Goal: Use online tool/utility: Utilize a website feature to perform a specific function

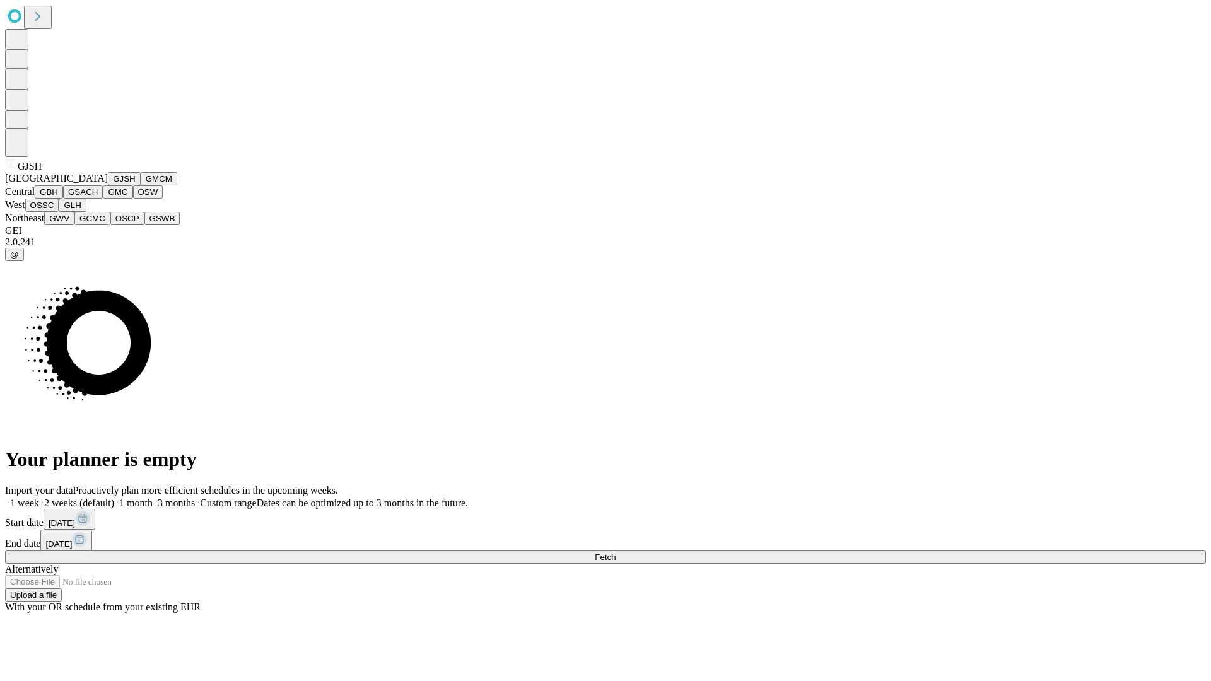
click at [108, 185] on button "GJSH" at bounding box center [124, 178] width 33 height 13
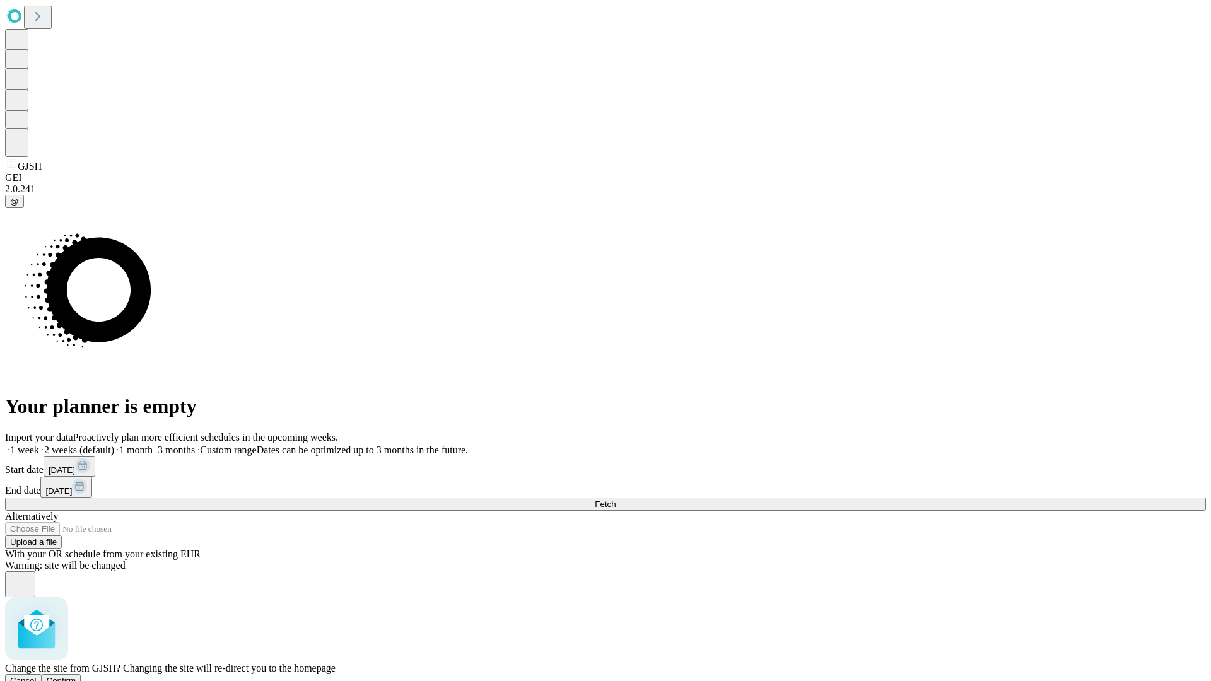
click at [76, 676] on span "Confirm" at bounding box center [62, 680] width 30 height 9
click at [114, 445] on label "2 weeks (default)" at bounding box center [76, 450] width 75 height 11
click at [615, 499] on span "Fetch" at bounding box center [605, 503] width 21 height 9
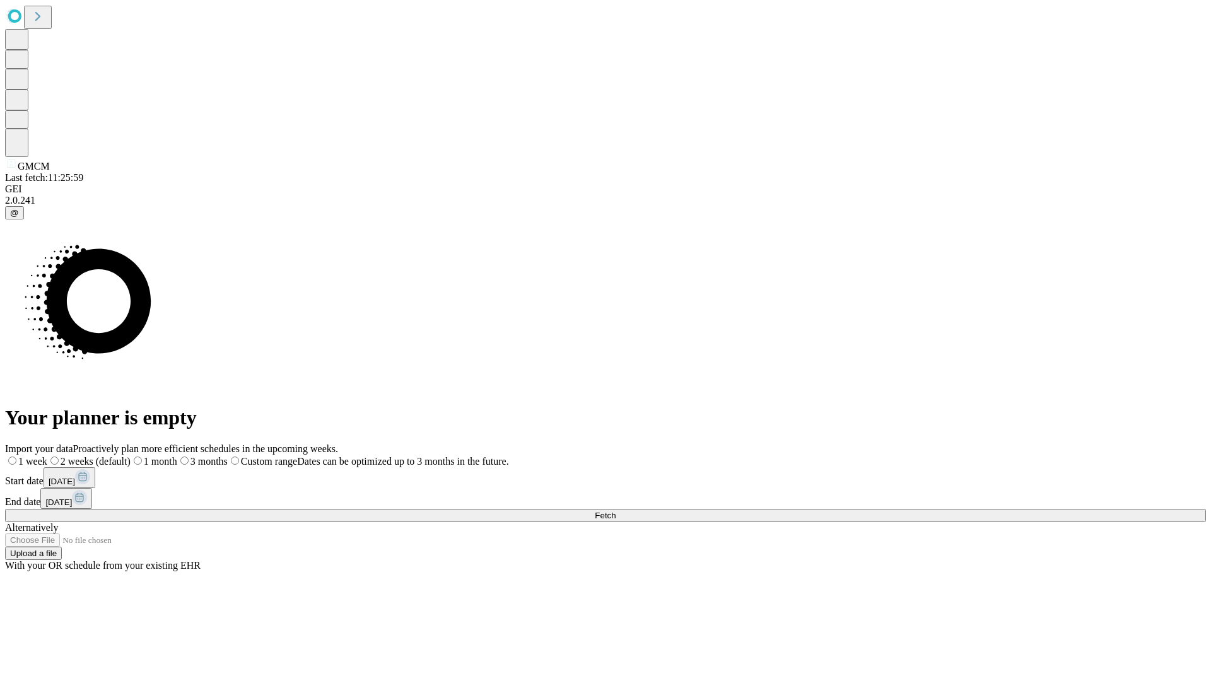
click at [615, 511] on span "Fetch" at bounding box center [605, 515] width 21 height 9
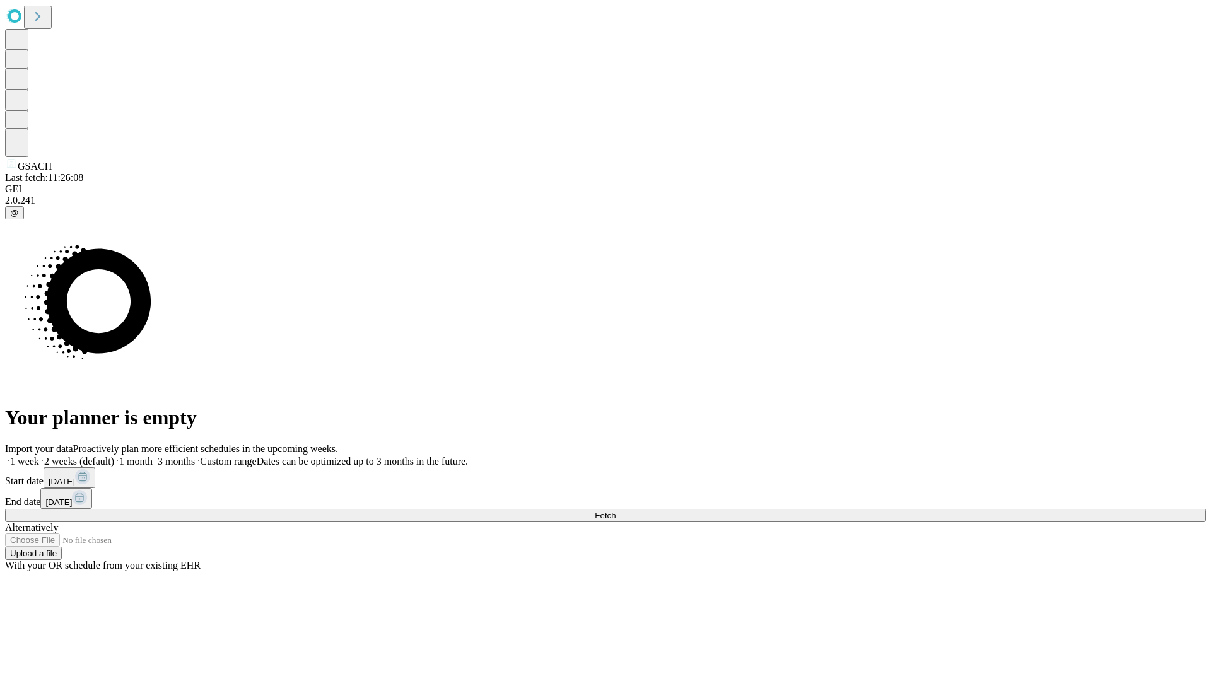
click at [114, 456] on label "2 weeks (default)" at bounding box center [76, 461] width 75 height 11
click at [615, 511] on span "Fetch" at bounding box center [605, 515] width 21 height 9
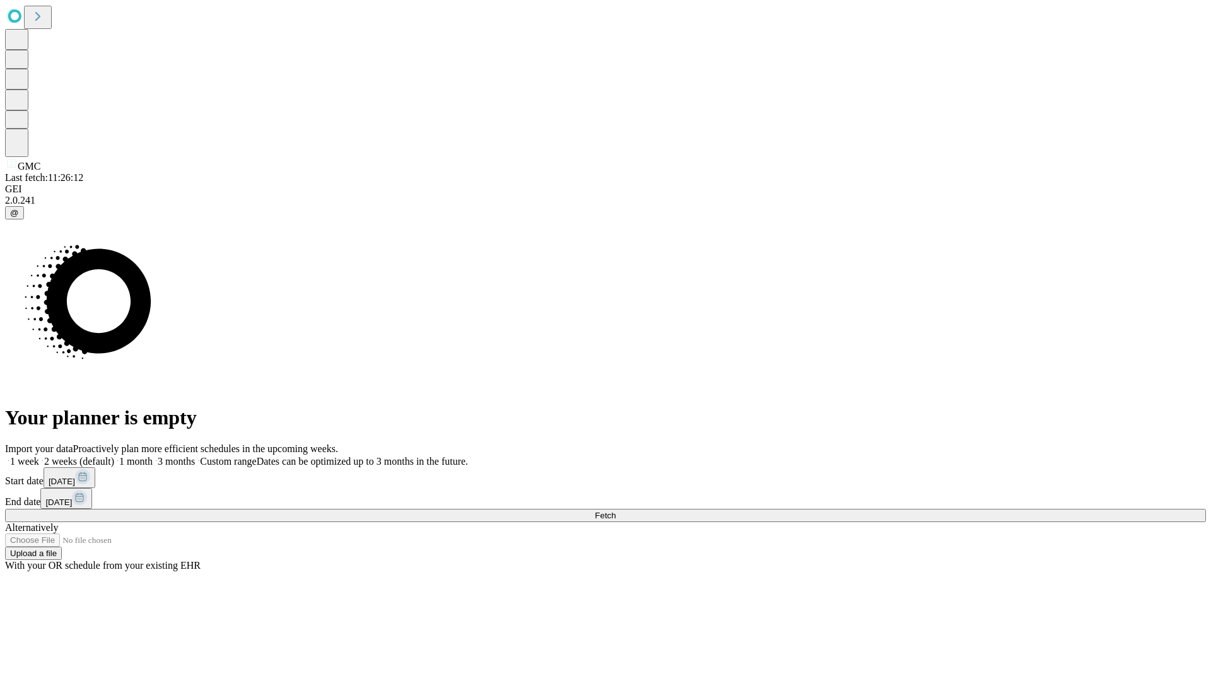
click at [114, 456] on label "2 weeks (default)" at bounding box center [76, 461] width 75 height 11
click at [615, 511] on span "Fetch" at bounding box center [605, 515] width 21 height 9
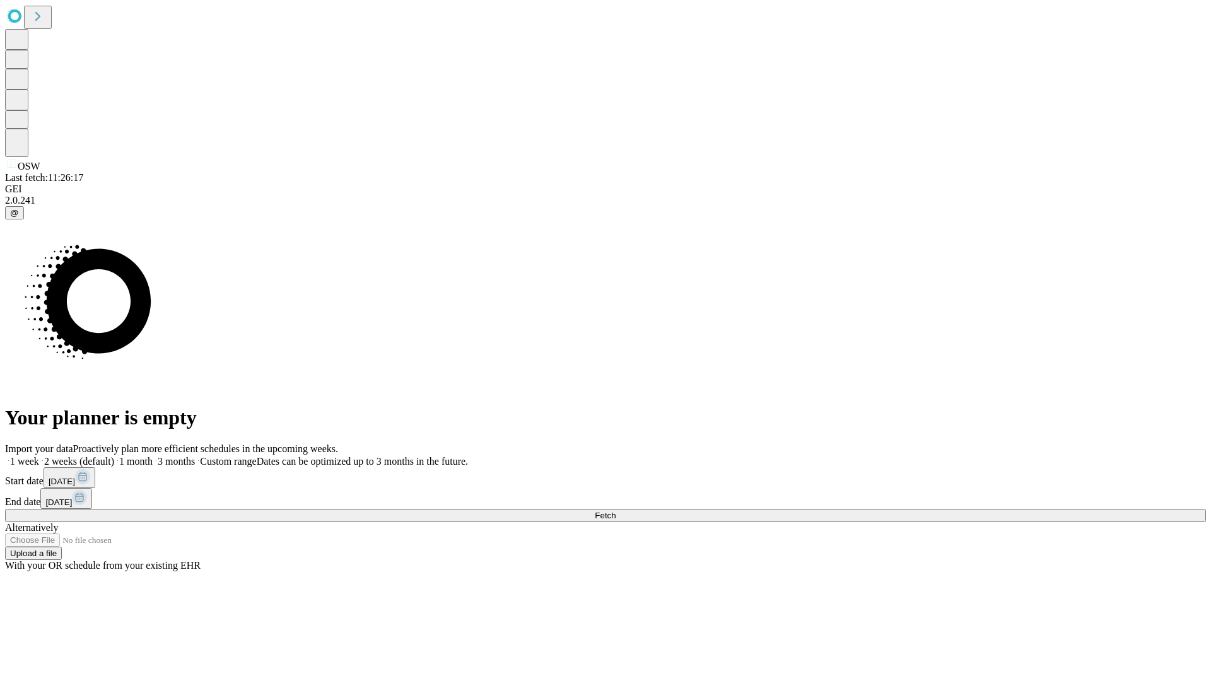
click at [615, 511] on span "Fetch" at bounding box center [605, 515] width 21 height 9
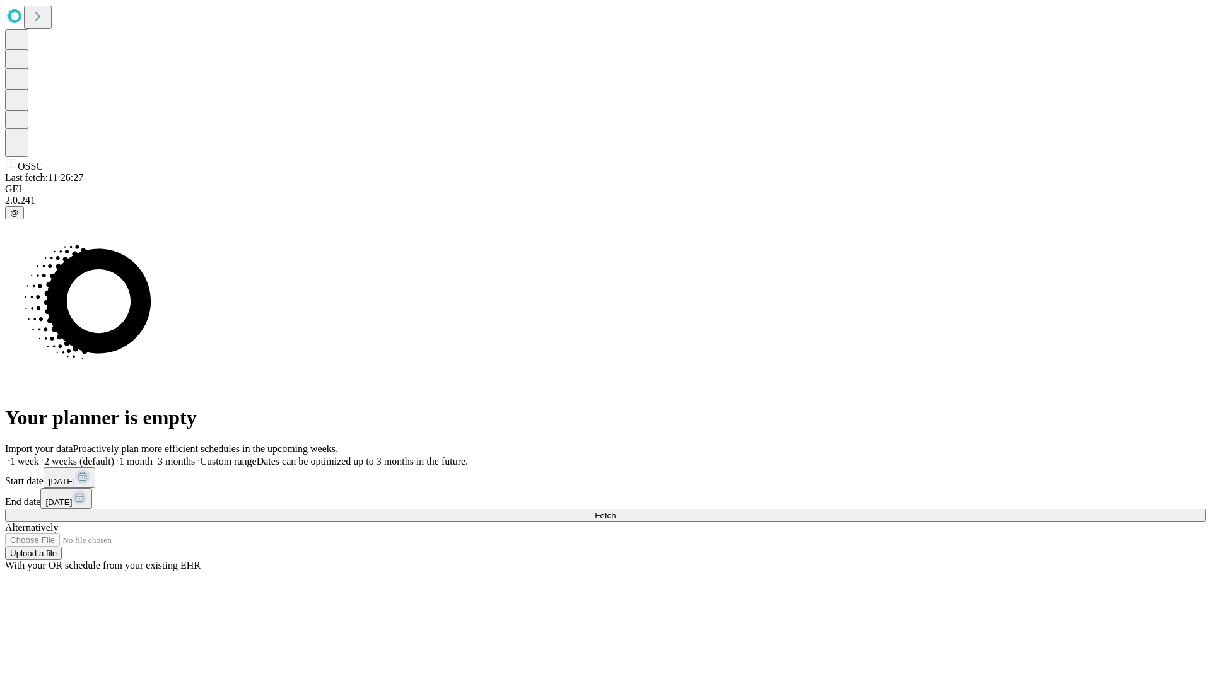
click at [615, 511] on span "Fetch" at bounding box center [605, 515] width 21 height 9
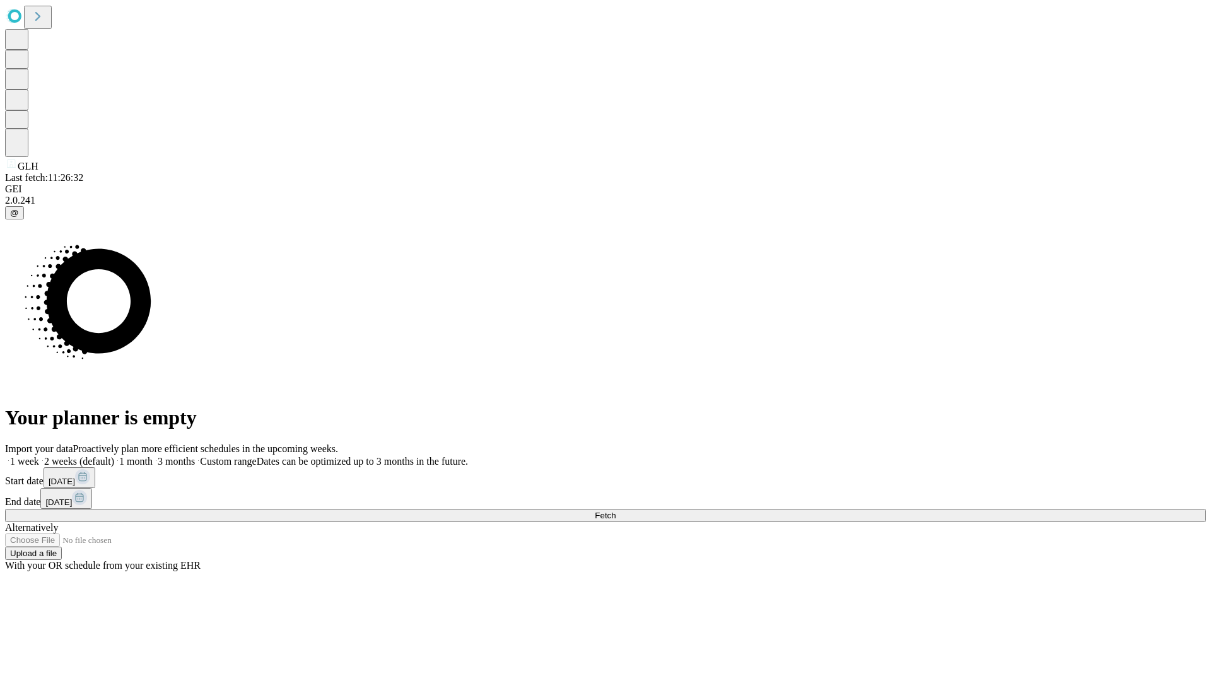
click at [114, 456] on label "2 weeks (default)" at bounding box center [76, 461] width 75 height 11
click at [615, 511] on span "Fetch" at bounding box center [605, 515] width 21 height 9
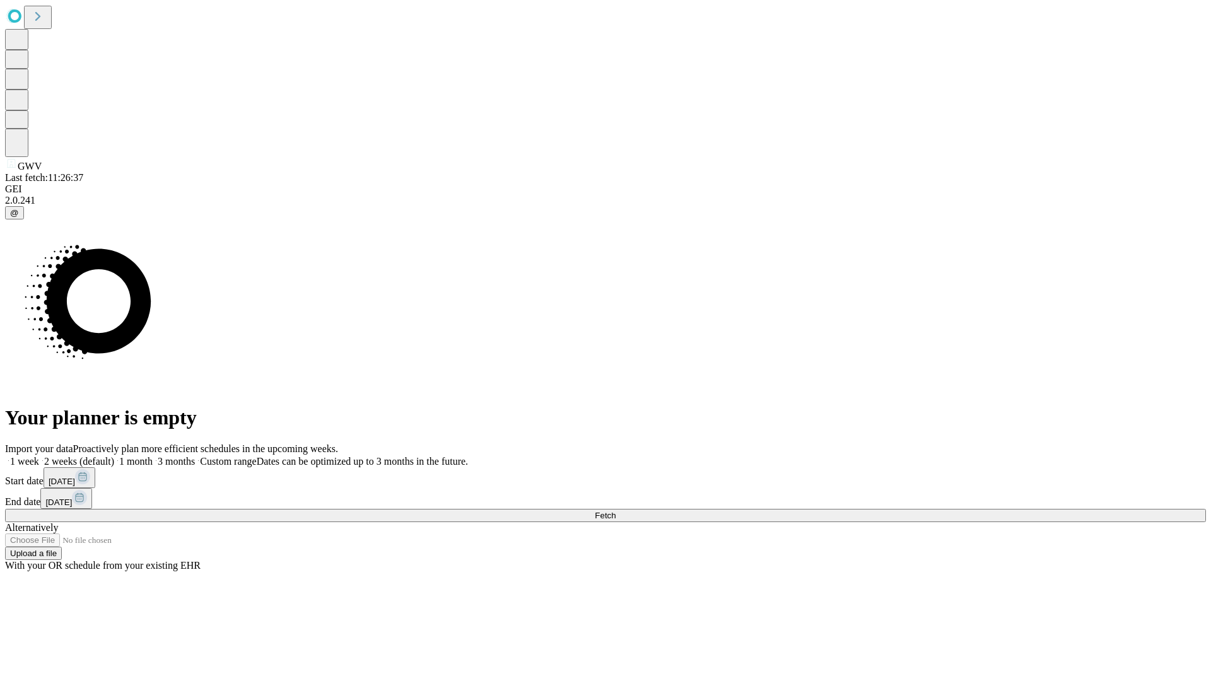
click at [114, 456] on label "2 weeks (default)" at bounding box center [76, 461] width 75 height 11
click at [615, 511] on span "Fetch" at bounding box center [605, 515] width 21 height 9
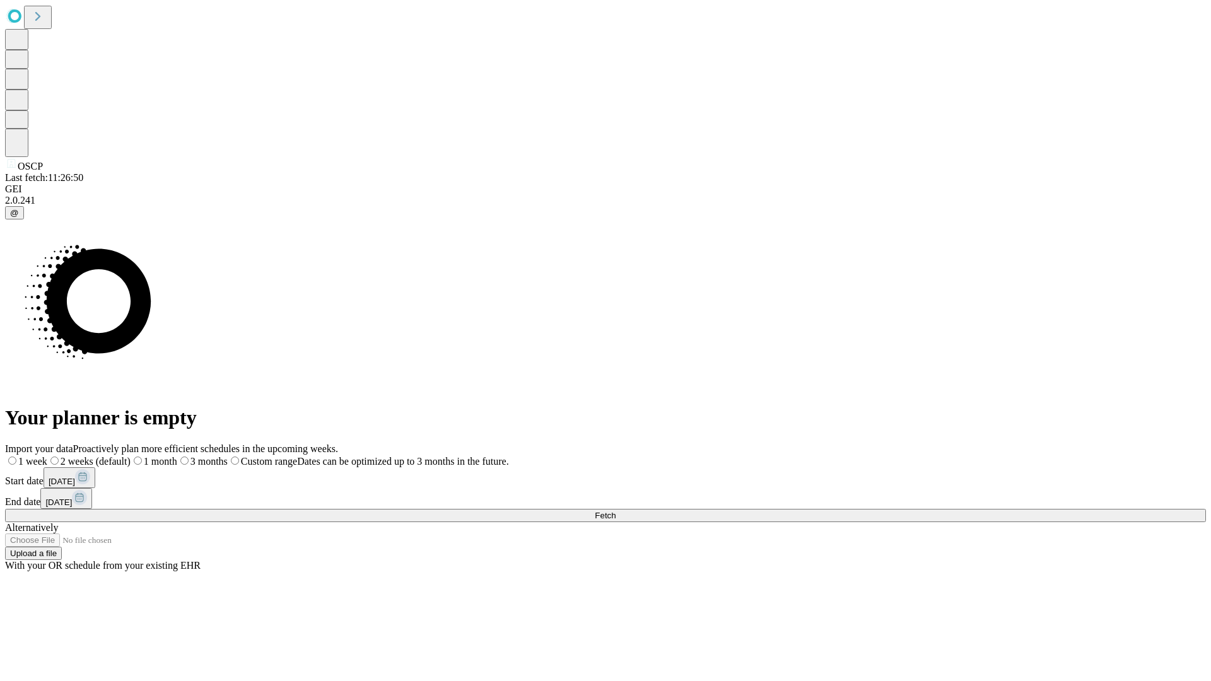
click at [131, 456] on label "2 weeks (default)" at bounding box center [88, 461] width 83 height 11
click at [615, 511] on span "Fetch" at bounding box center [605, 515] width 21 height 9
